Goal: Task Accomplishment & Management: Manage account settings

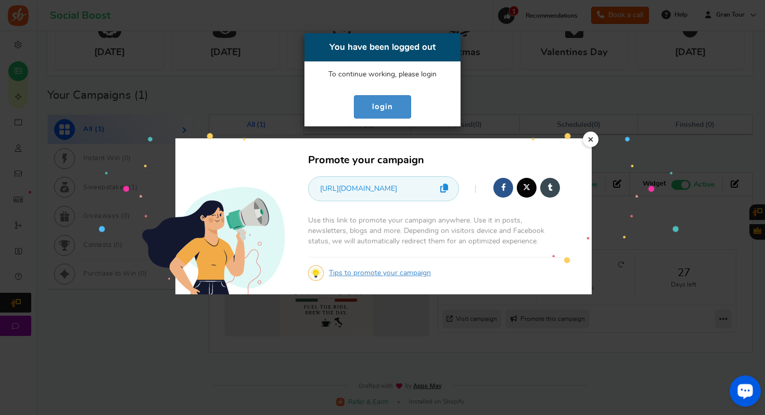
click at [593, 140] on div "You have been logged out To continue working, please reload the page. To contin…" at bounding box center [382, 207] width 765 height 415
click at [592, 143] on div "You have been logged out To continue working, please reload the page. To contin…" at bounding box center [382, 207] width 765 height 415
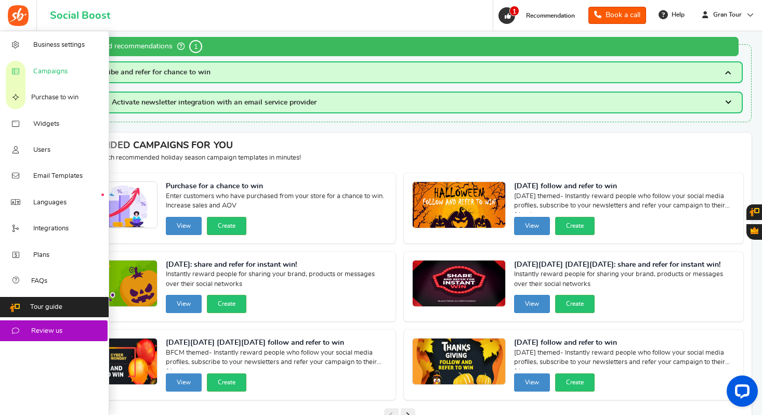
click at [36, 72] on span "Campaigns" at bounding box center [50, 71] width 34 height 9
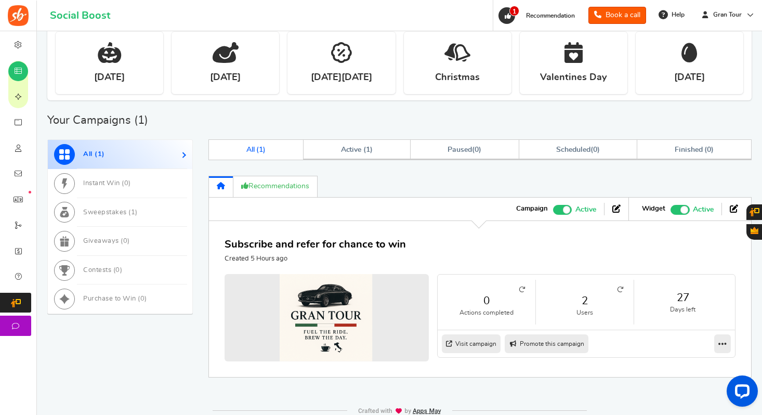
scroll to position [411, 0]
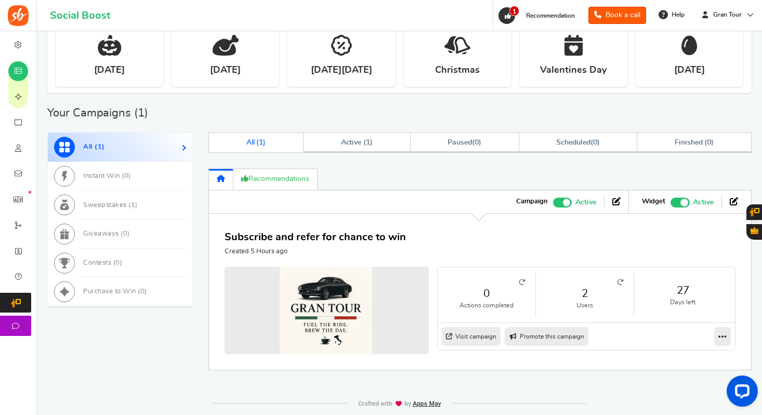
click at [620, 284] on icon at bounding box center [620, 282] width 6 height 6
click at [98, 148] on span "1" at bounding box center [100, 147] width 5 height 7
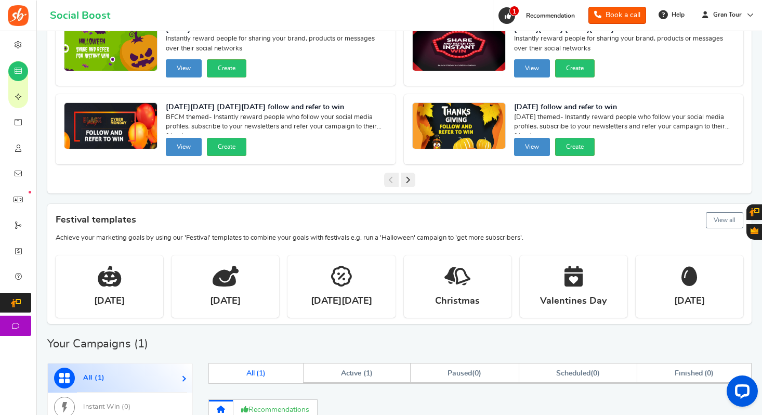
scroll to position [178, 0]
